Goal: Task Accomplishment & Management: Manage account settings

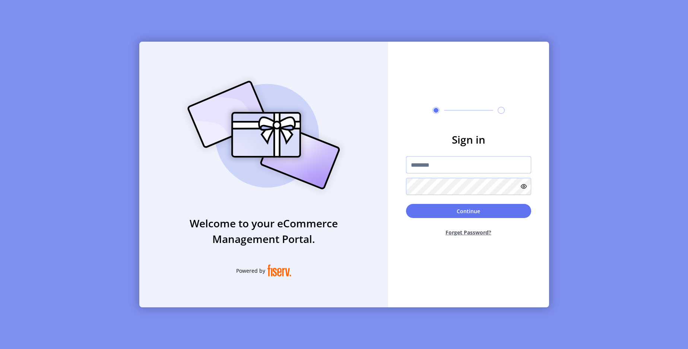
click at [464, 165] on input "text" at bounding box center [468, 164] width 125 height 17
type input "**********"
click at [505, 215] on button "Continue" at bounding box center [468, 211] width 125 height 14
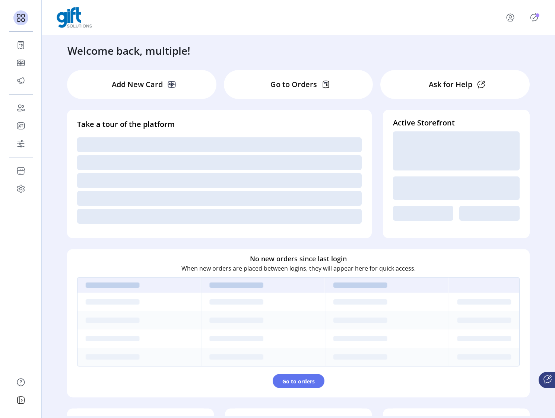
click at [20, 173] on icon at bounding box center [19, 173] width 1 height 0
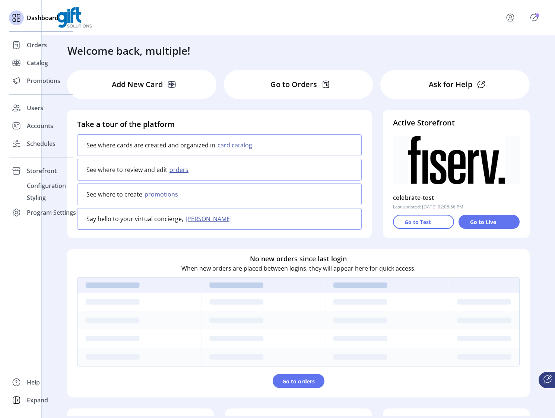
click at [41, 142] on span "Schedules" at bounding box center [41, 143] width 29 height 9
click at [42, 144] on span "Schedules" at bounding box center [41, 143] width 29 height 9
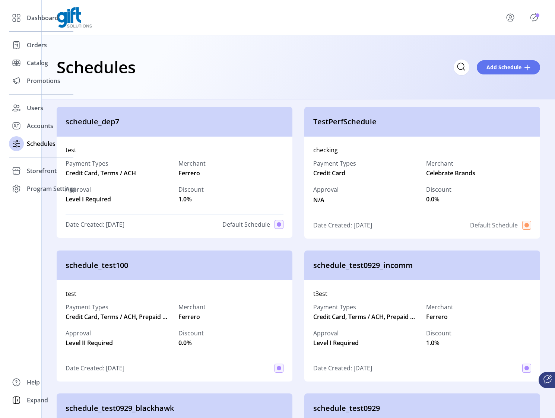
click at [394, 82] on div "Schedules Add Schedule" at bounding box center [298, 67] width 513 height 64
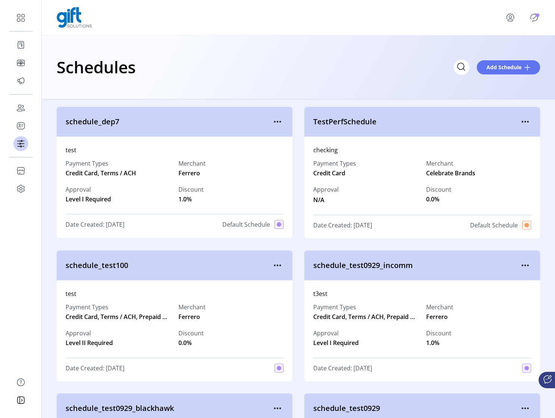
click at [404, 72] on div "Schedules Add Schedule" at bounding box center [298, 67] width 483 height 26
click at [515, 70] on span "Add Schedule" at bounding box center [503, 67] width 35 height 8
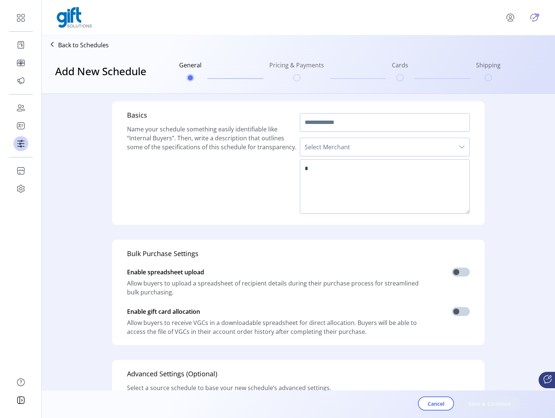
click at [461, 148] on icon "dropdown trigger" at bounding box center [462, 147] width 6 height 6
click at [334, 170] on span "Celebrate Brands" at bounding box center [331, 167] width 49 height 8
click at [353, 152] on span "Celebrate Brands" at bounding box center [377, 147] width 154 height 18
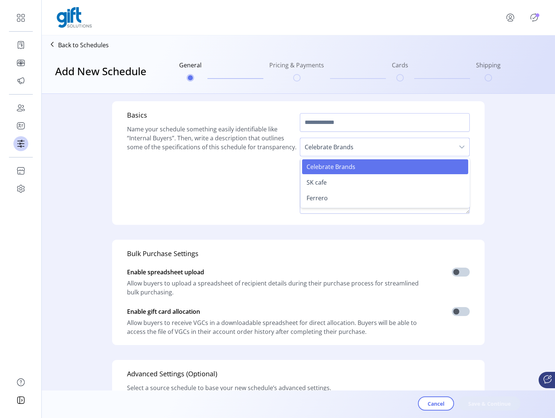
click at [324, 184] on span "SK cafe" at bounding box center [317, 182] width 20 height 8
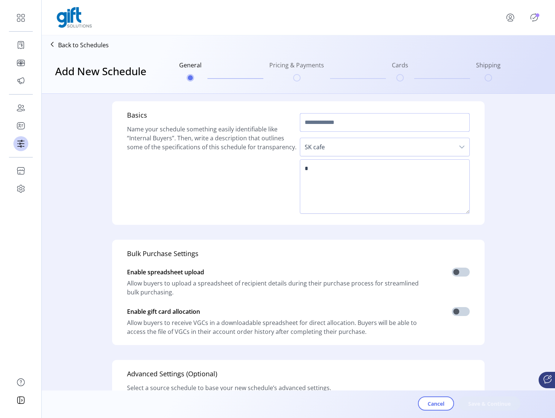
click at [339, 126] on input "text" at bounding box center [385, 122] width 170 height 19
type input "**********"
click at [353, 179] on textarea at bounding box center [385, 186] width 170 height 54
type textarea "********"
click at [500, 349] on span "Save & Continue" at bounding box center [489, 404] width 42 height 8
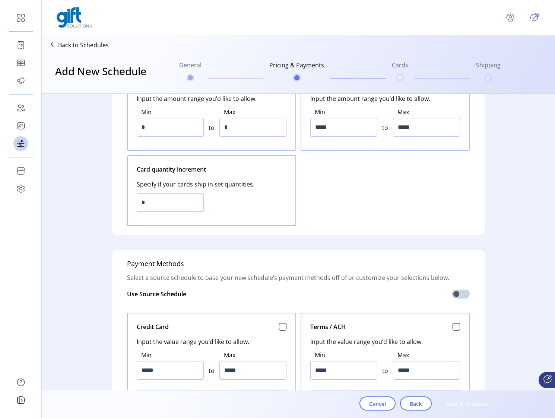
scroll to position [103, 0]
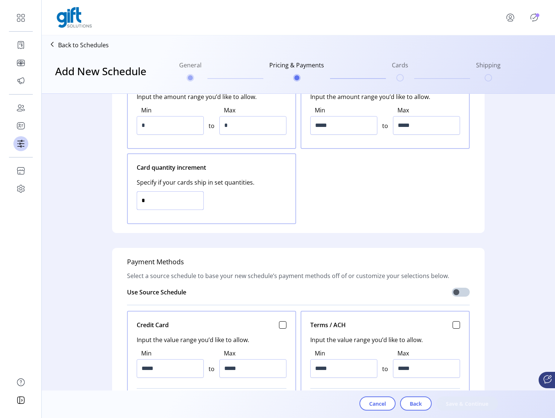
click at [150, 198] on input "*" at bounding box center [170, 200] width 67 height 19
click at [151, 198] on input "*" at bounding box center [170, 200] width 67 height 19
type input "*"
click at [182, 349] on input "*****" at bounding box center [170, 368] width 67 height 19
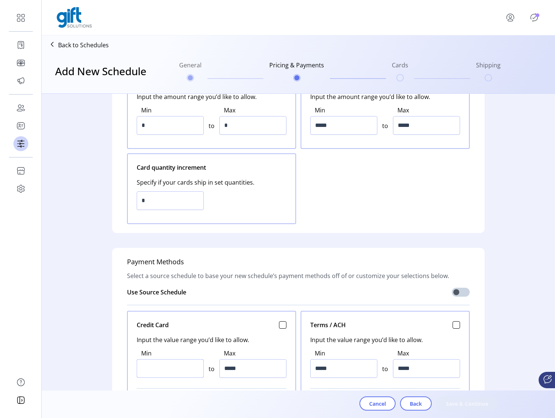
type input "*****"
type input "*********"
click at [374, 203] on div "Total card quantity permitted Input the amount range you’d like to allow. Min *…" at bounding box center [298, 146] width 343 height 156
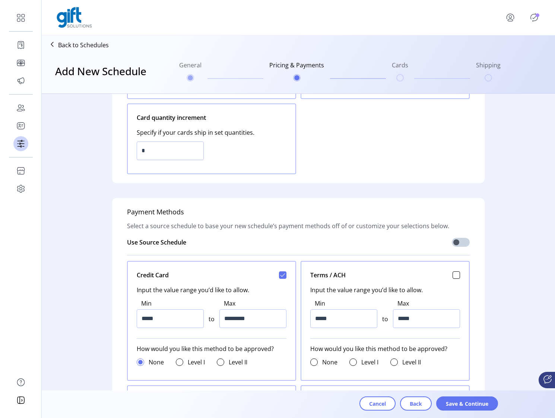
scroll to position [156, 0]
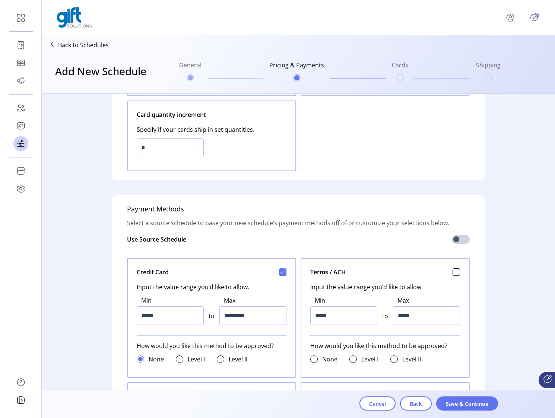
click at [476, 349] on span "Save & Continue" at bounding box center [467, 404] width 42 height 8
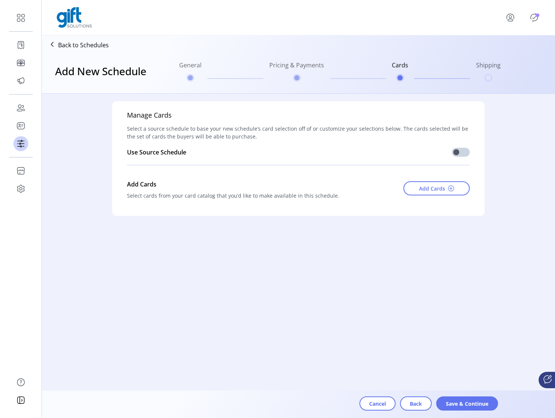
click at [456, 194] on button "Add Cards" at bounding box center [436, 188] width 66 height 14
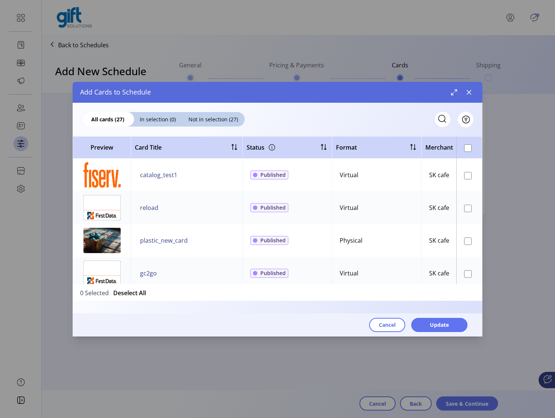
click at [394, 322] on span "Cancel" at bounding box center [387, 325] width 17 height 8
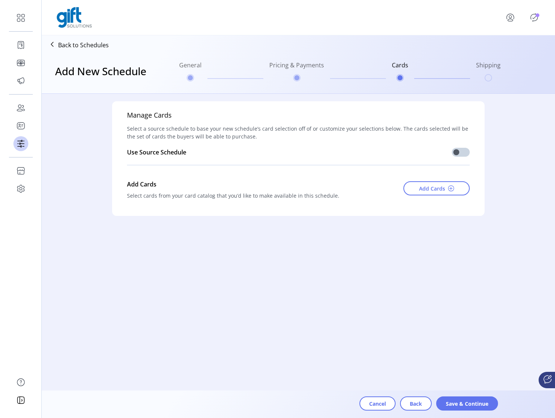
click at [414, 349] on span "Back" at bounding box center [416, 404] width 12 height 8
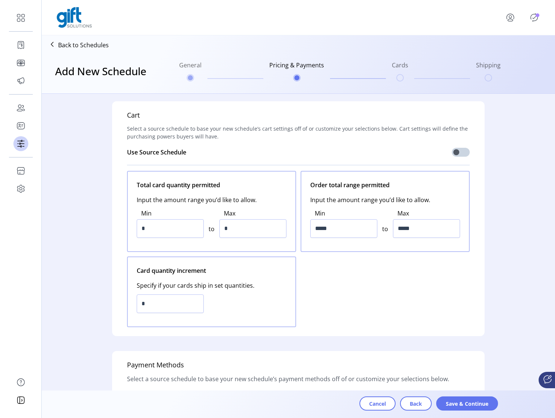
click at [417, 349] on span "Back" at bounding box center [416, 404] width 12 height 8
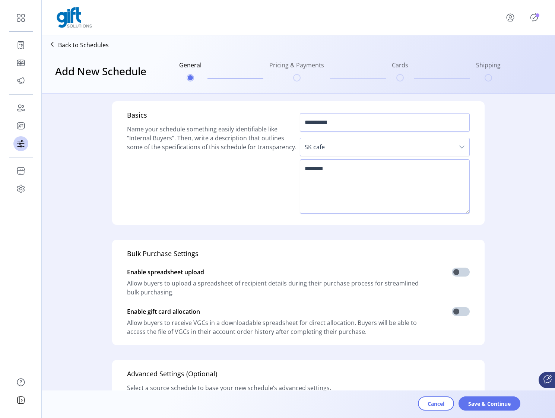
click at [422, 149] on span "SK cafe" at bounding box center [377, 147] width 154 height 18
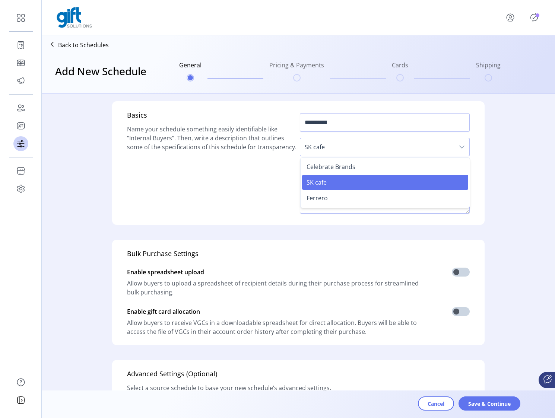
click at [334, 201] on li "Ferrero" at bounding box center [385, 198] width 166 height 15
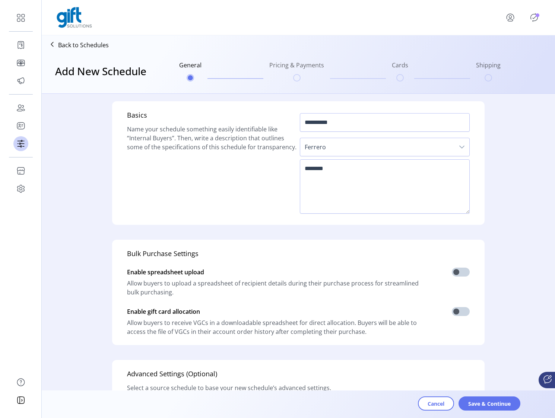
click at [490, 349] on span "Save & Continue" at bounding box center [489, 404] width 42 height 8
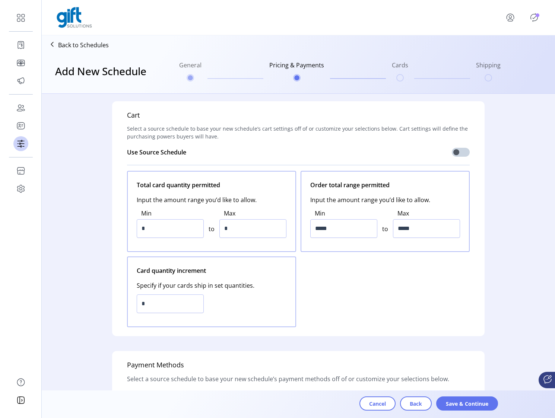
click at [480, 349] on span "Save & Continue" at bounding box center [467, 404] width 42 height 8
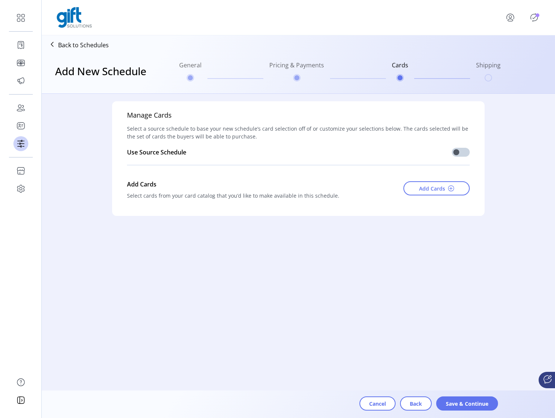
click at [443, 188] on span "Add Cards" at bounding box center [432, 189] width 26 height 8
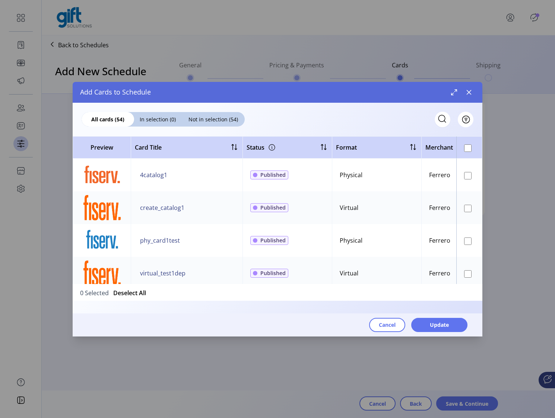
click at [469, 92] on icon "button" at bounding box center [469, 92] width 5 height 5
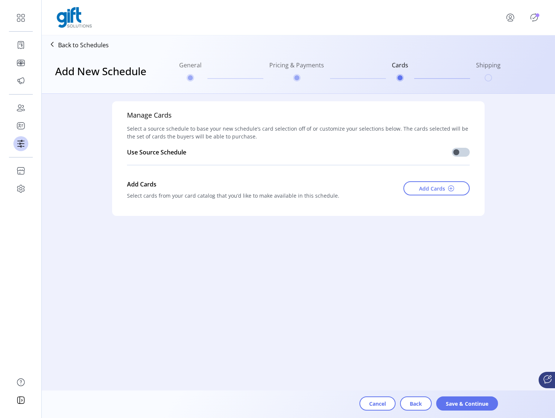
click at [420, 190] on span "Add Cards" at bounding box center [432, 189] width 26 height 8
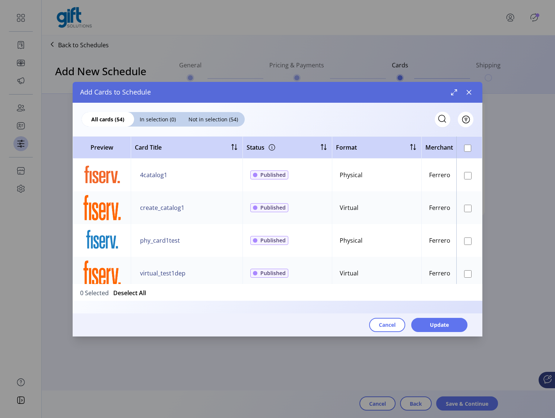
click at [469, 94] on icon "button" at bounding box center [469, 92] width 6 height 6
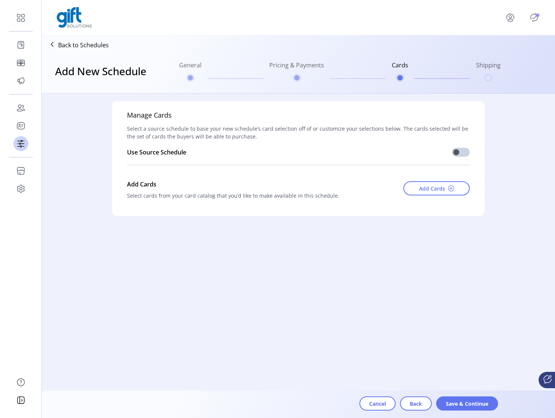
click at [59, 48] on p "Back to Schedules" at bounding box center [83, 45] width 51 height 9
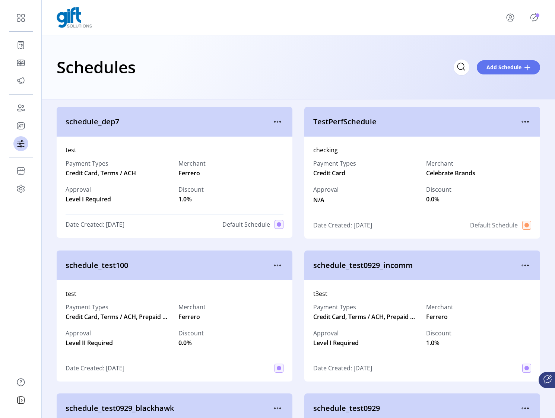
click at [524, 122] on icon "menu" at bounding box center [525, 122] width 12 height 12
click at [494, 147] on span "Edit Details" at bounding box center [490, 148] width 62 height 6
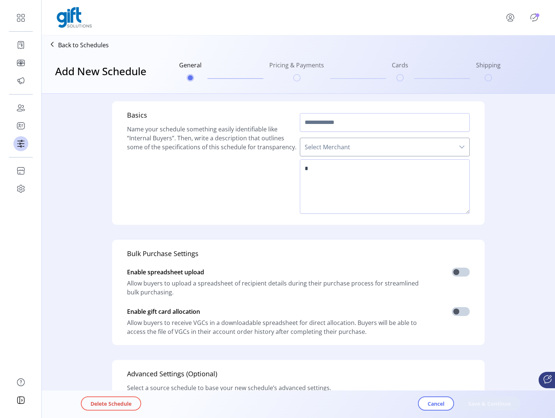
type input "**********"
type textarea "********"
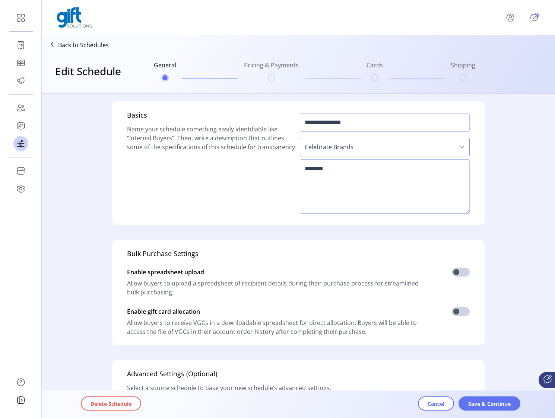
click at [475, 349] on span "Save & Continue" at bounding box center [489, 404] width 42 height 8
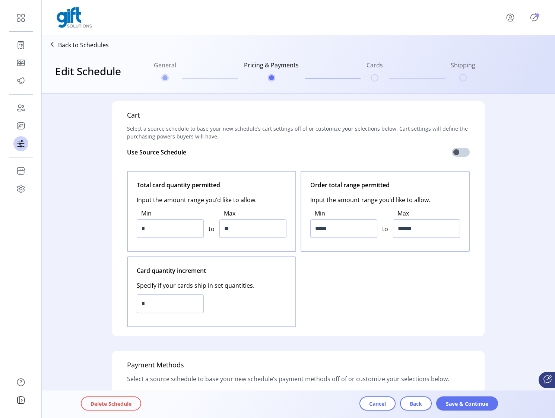
click at [477, 349] on span "Save & Continue" at bounding box center [467, 404] width 42 height 8
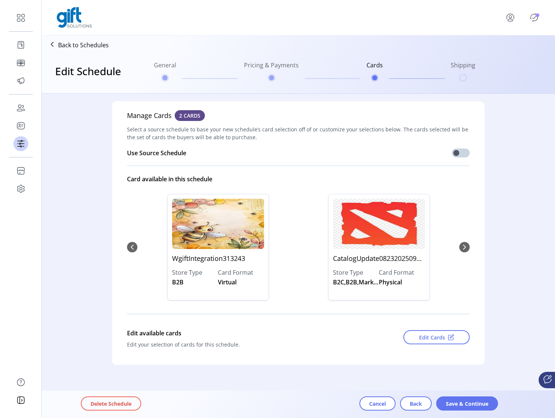
click at [510, 20] on icon "menu" at bounding box center [510, 18] width 12 height 12
click at [511, 52] on span "Sign Out" at bounding box center [495, 50] width 56 height 6
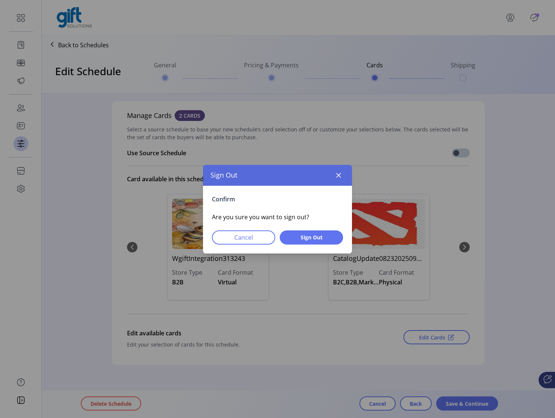
click at [319, 239] on span "Sign Out" at bounding box center [311, 238] width 44 height 8
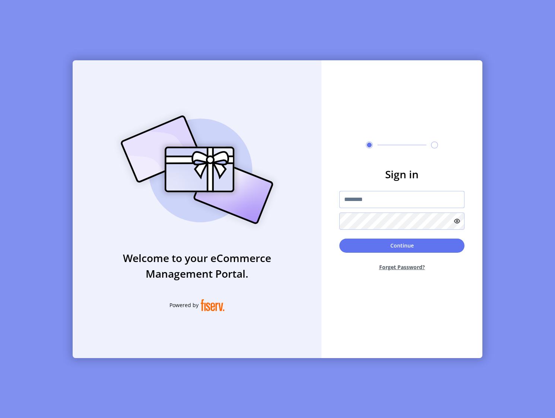
click at [411, 203] on input "text" at bounding box center [401, 199] width 125 height 17
type input "**********"
click at [417, 247] on button "Continue" at bounding box center [401, 246] width 125 height 14
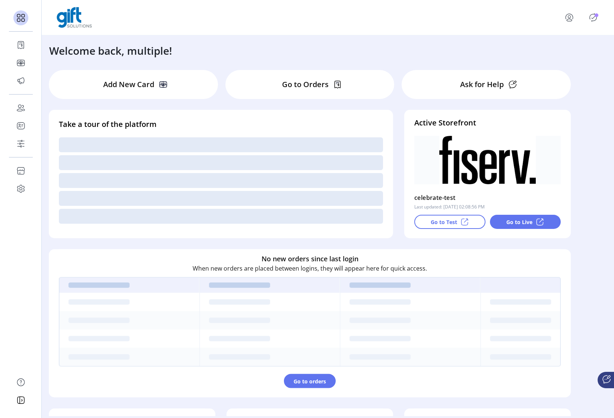
click at [20, 144] on icon at bounding box center [21, 144] width 12 height 12
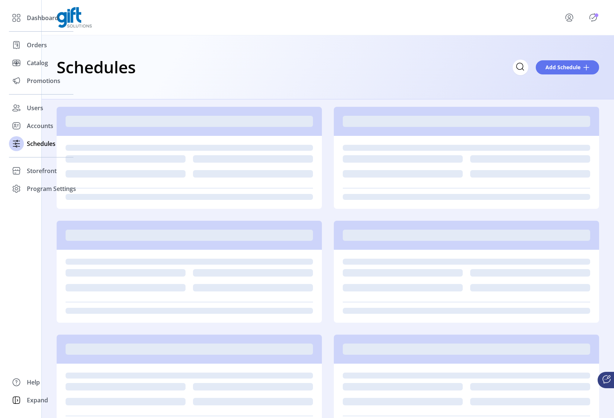
click at [334, 92] on div "Schedules Add Schedule" at bounding box center [328, 67] width 572 height 64
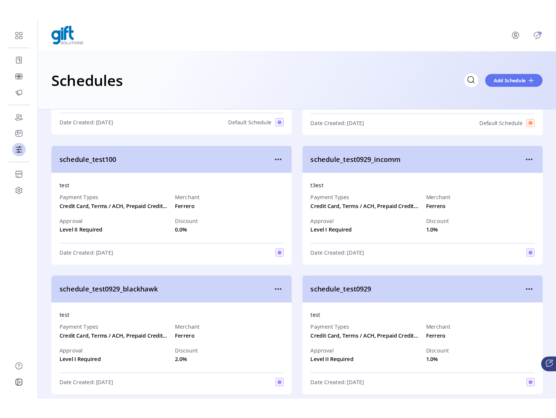
scroll to position [112, 0]
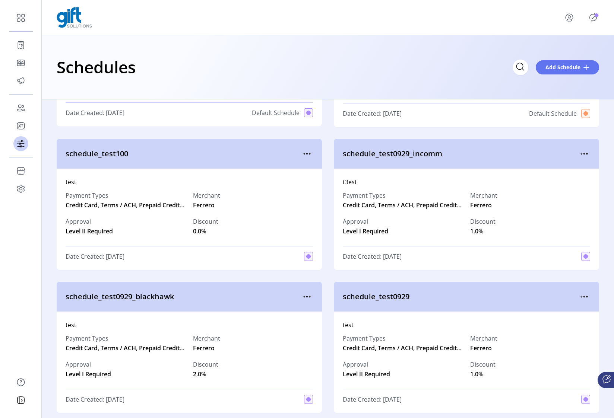
click at [583, 154] on icon "menu" at bounding box center [584, 154] width 12 height 12
click at [556, 181] on span "Edit Details" at bounding box center [549, 180] width 62 height 6
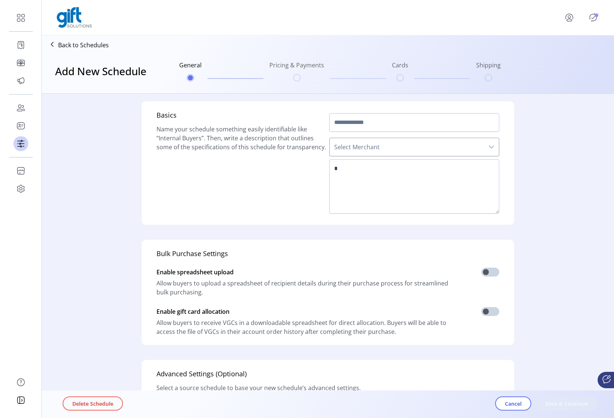
type input "**********"
type textarea "*****"
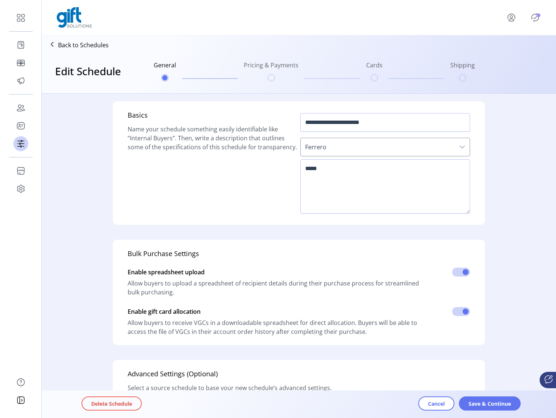
click at [496, 349] on span "Save & Continue" at bounding box center [490, 404] width 42 height 8
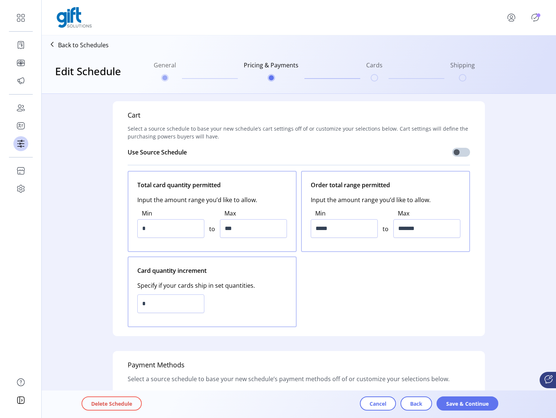
click at [496, 349] on button "Save & Continue" at bounding box center [468, 404] width 62 height 14
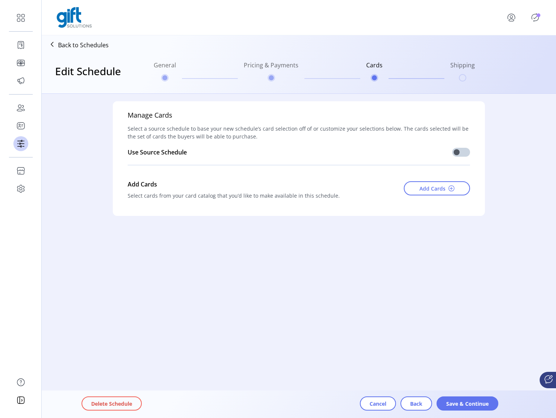
click at [453, 189] on span at bounding box center [452, 188] width 6 height 6
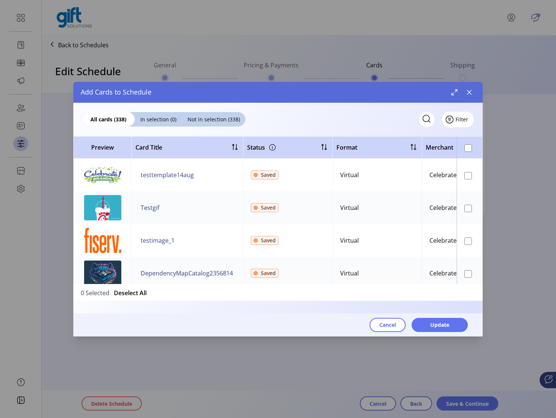
click at [451, 121] on icon "Filter Button" at bounding box center [449, 121] width 1 height 0
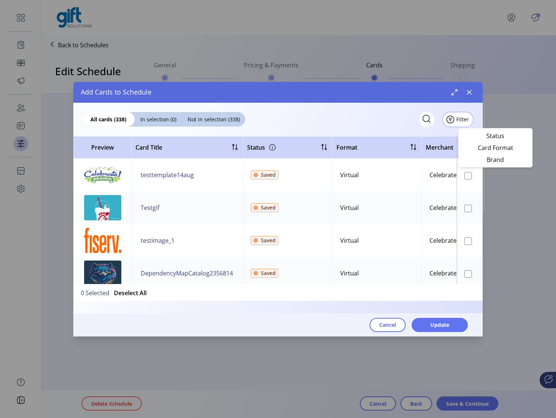
click at [501, 148] on span "Card Format" at bounding box center [496, 148] width 62 height 6
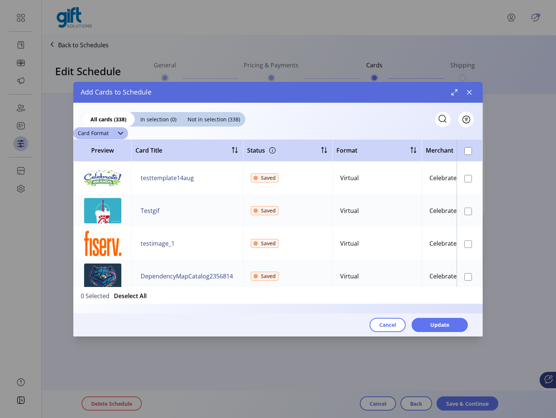
click at [105, 134] on span "Card Format" at bounding box center [93, 133] width 40 height 12
click at [96, 165] on span "Virtual" at bounding box center [89, 162] width 19 height 8
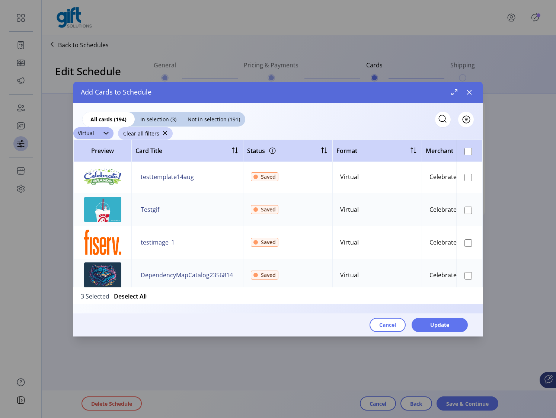
click at [156, 133] on span "Clear all filters" at bounding box center [141, 134] width 36 height 8
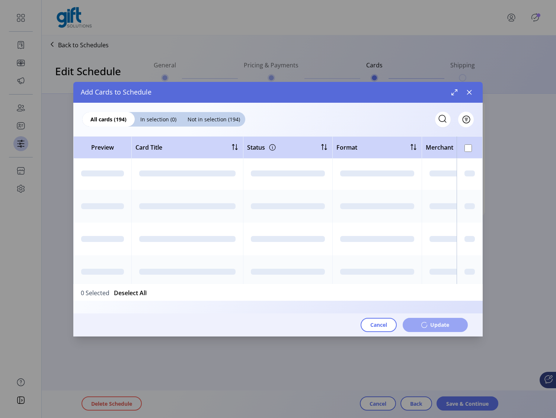
scroll to position [0, 0]
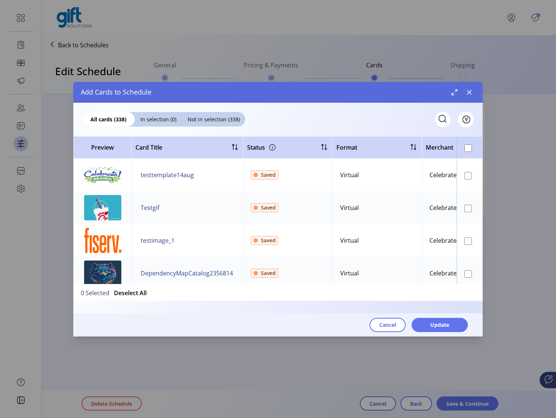
click at [370, 120] on div "All cards (338) In selection (0) Not in selection (338) Filter" at bounding box center [278, 115] width 410 height 25
click at [372, 120] on div "All cards (338) In selection (0) Not in selection (338) Filter" at bounding box center [278, 115] width 410 height 25
click at [371, 117] on div "All cards (338) In selection (0) Not in selection (338) Filter" at bounding box center [278, 115] width 410 height 25
click at [366, 128] on div at bounding box center [278, 131] width 410 height 9
click at [362, 127] on div "All cards (338) In selection (0) Not in selection (338) Filter" at bounding box center [278, 115] width 410 height 25
